Goal: Task Accomplishment & Management: Complete application form

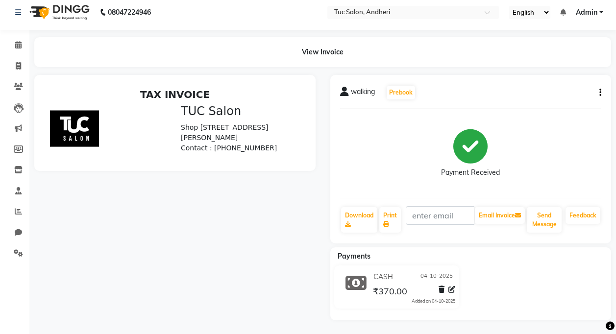
scroll to position [6, 0]
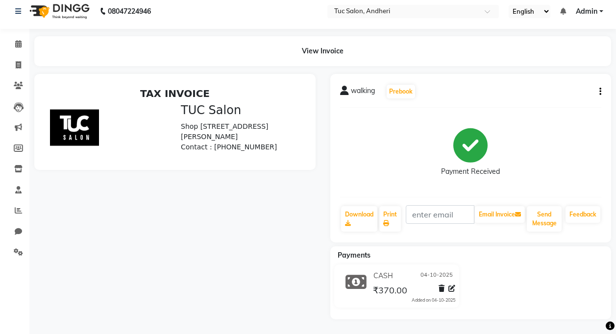
click at [600, 92] on icon "button" at bounding box center [600, 92] width 2 height 0
click at [560, 68] on div "Cancel Invoice" at bounding box center [551, 67] width 67 height 12
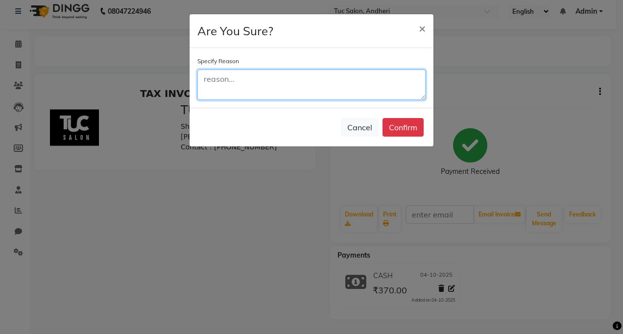
click at [270, 86] on textarea at bounding box center [311, 85] width 228 height 30
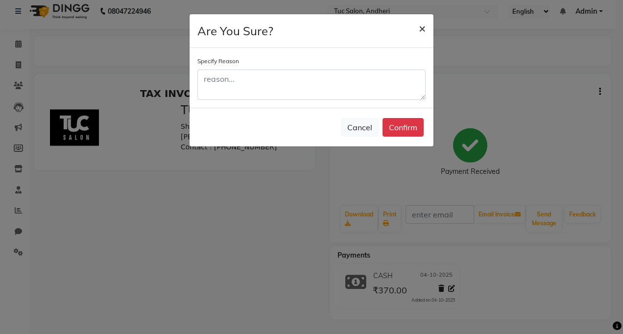
click at [423, 26] on span "×" at bounding box center [422, 28] width 7 height 15
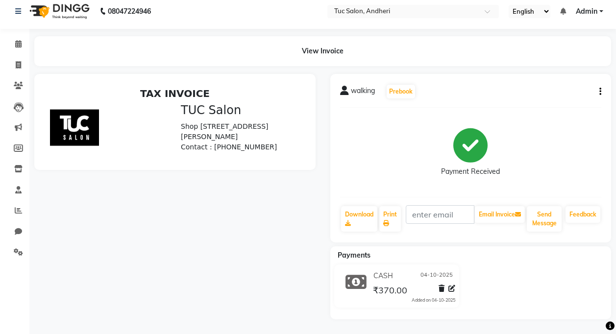
click at [601, 91] on div "walking Prebook Payment Received Download Print Email Invoice Send Message Feed…" at bounding box center [470, 158] width 281 height 168
click at [599, 92] on icon "button" at bounding box center [600, 92] width 2 height 0
click at [540, 106] on div "Edit Invoice" at bounding box center [551, 104] width 67 height 12
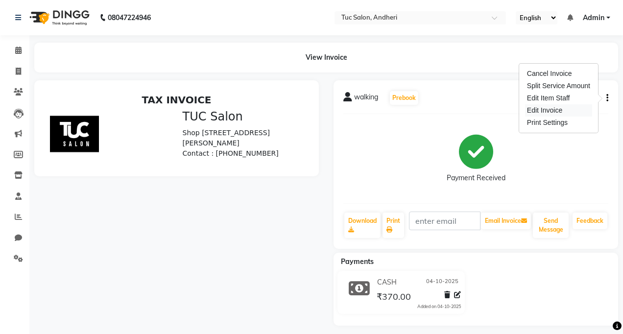
select select "service"
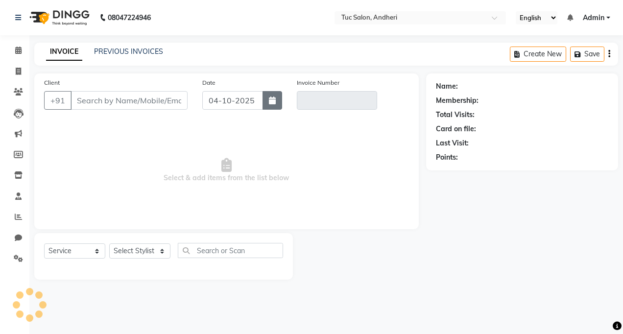
click at [276, 106] on button "button" at bounding box center [272, 100] width 20 height 19
select select "10"
select select "2025"
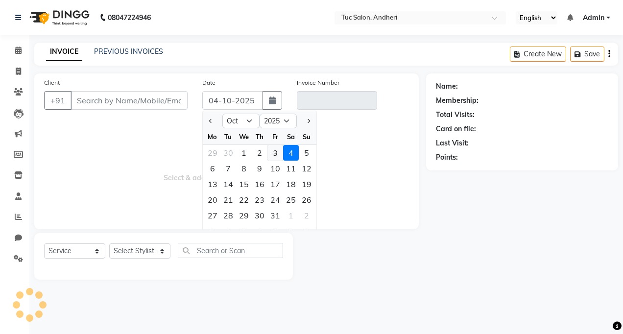
click at [274, 152] on div "3" at bounding box center [275, 153] width 16 height 16
type input "03-10-2025"
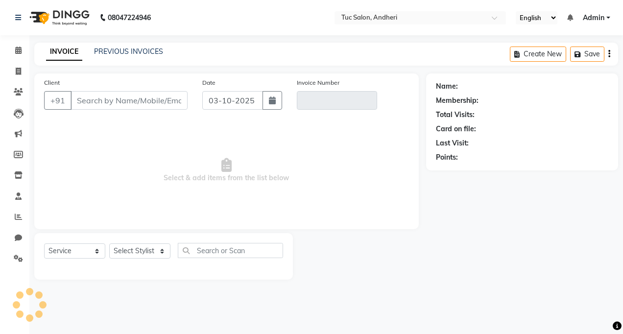
type input "0055"
click at [273, 112] on div "Date [DATE]" at bounding box center [242, 97] width 95 height 40
click at [0, 43] on html "08047224946 Select Location × Tuc Salon, Andheri English ENGLISH Español العربي…" at bounding box center [311, 167] width 623 height 334
drag, startPoint x: 529, startPoint y: 230, endPoint x: 316, endPoint y: 189, distance: 217.0
click at [316, 189] on span "Select & add items from the list below" at bounding box center [226, 170] width 365 height 98
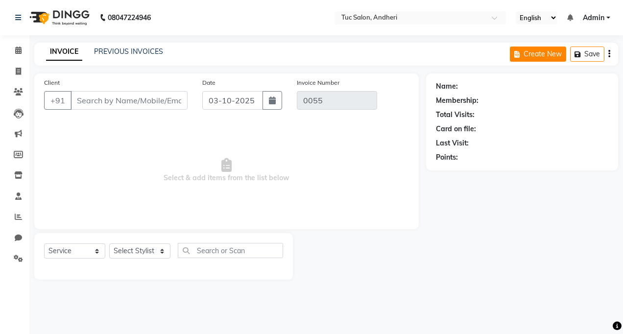
click at [543, 58] on button "Create New" at bounding box center [538, 54] width 56 height 15
select select "service"
click at [544, 57] on button "Create New" at bounding box center [538, 54] width 56 height 15
select select "service"
click at [544, 56] on button "Create New" at bounding box center [538, 54] width 56 height 15
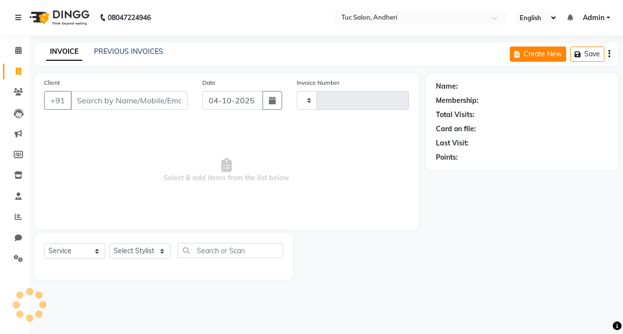
select select "service"
click at [545, 56] on button "Create New" at bounding box center [538, 54] width 56 height 15
select select "service"
click at [86, 96] on input "Client" at bounding box center [129, 100] width 117 height 19
click at [254, 217] on span "Select & add items from the list below" at bounding box center [226, 170] width 365 height 98
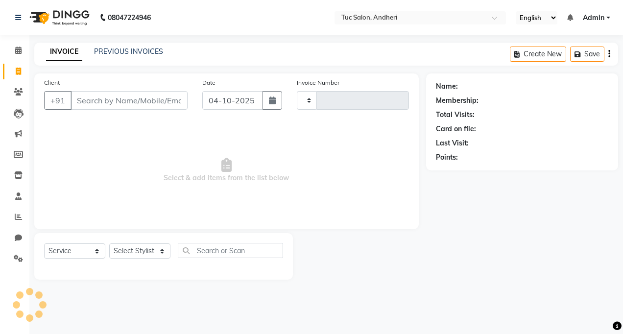
click at [307, 260] on div at bounding box center [359, 256] width 133 height 47
click at [422, 224] on div "Client +91 Date [DATE] Invoice Number Select & add items from the list below Se…" at bounding box center [226, 176] width 399 height 206
click at [517, 267] on div "Name: Membership: Total Visits: Card on file: Last Visit: Points:" at bounding box center [525, 176] width 199 height 206
drag, startPoint x: 517, startPoint y: 267, endPoint x: 485, endPoint y: 291, distance: 39.6
click at [485, 291] on main "INVOICE PREVIOUS INVOICES Create New Save Client +91 Date [DATE] Invoice Number…" at bounding box center [326, 169] width 594 height 252
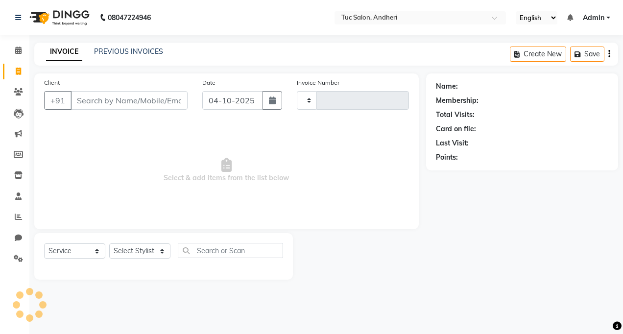
drag, startPoint x: 485, startPoint y: 291, endPoint x: 448, endPoint y: 282, distance: 38.7
click at [448, 282] on main "INVOICE PREVIOUS INVOICES Create New Save Client +91 Date [DATE] Invoice Number…" at bounding box center [326, 169] width 594 height 252
drag, startPoint x: 448, startPoint y: 282, endPoint x: 599, endPoint y: 149, distance: 202.0
drag, startPoint x: 599, startPoint y: 149, endPoint x: 366, endPoint y: 276, distance: 266.0
click at [366, 276] on div at bounding box center [359, 256] width 133 height 47
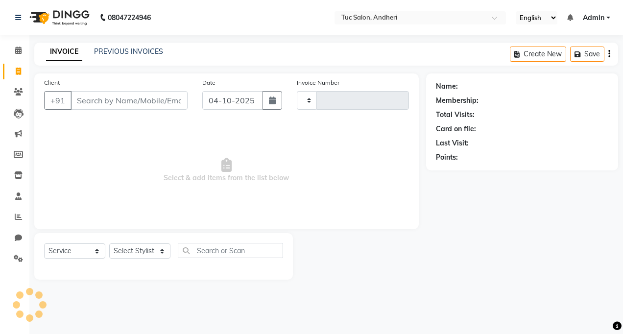
click at [313, 10] on nav "08047224946 Select Location × Tuc Salon, Andheri English ENGLISH Español العربي…" at bounding box center [311, 17] width 623 height 35
click at [379, 237] on div at bounding box center [359, 256] width 133 height 47
drag, startPoint x: 451, startPoint y: 227, endPoint x: 381, endPoint y: 302, distance: 102.2
click at [381, 302] on div "08047224946 Select Location × Tuc Salon, Andheri English ENGLISH Español العربي…" at bounding box center [311, 167] width 623 height 334
